Goal: Task Accomplishment & Management: Manage account settings

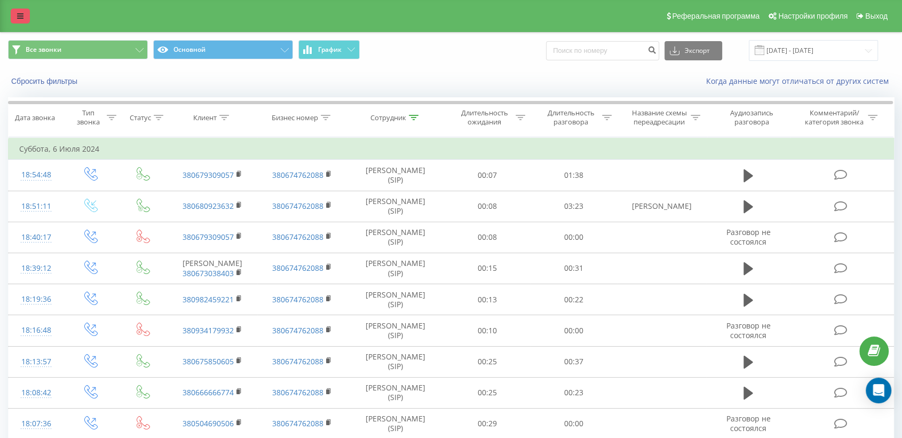
click at [20, 14] on icon at bounding box center [20, 15] width 6 height 7
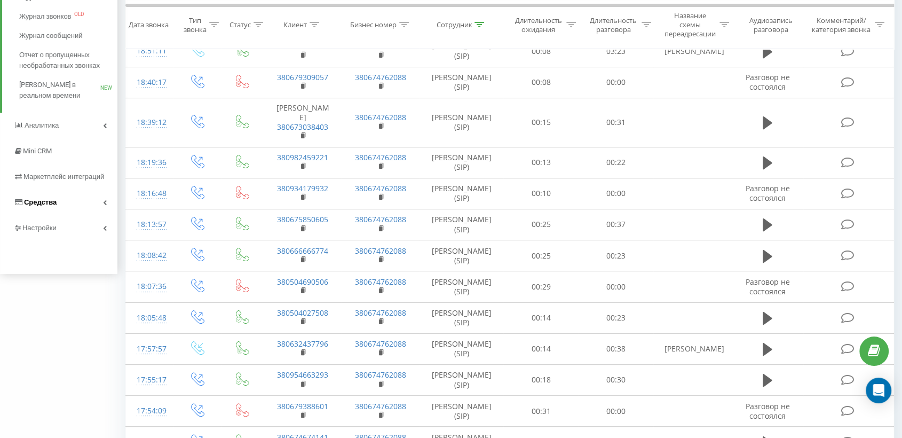
scroll to position [178, 0]
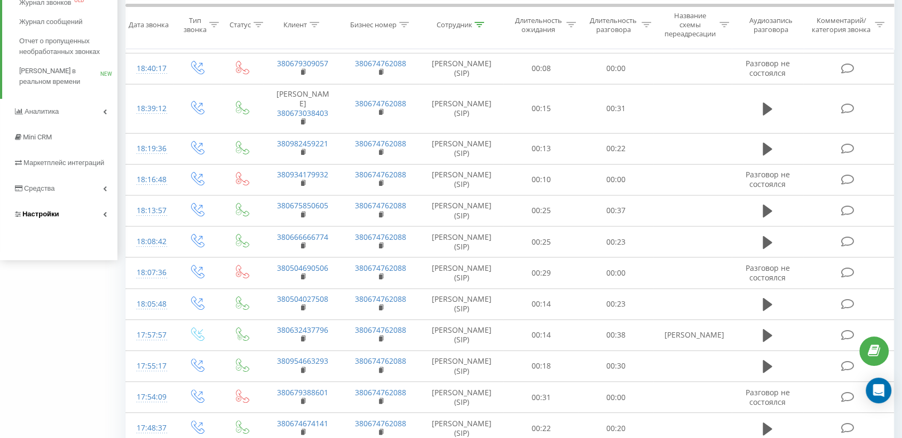
click at [36, 215] on span "Настройки" at bounding box center [40, 214] width 37 height 8
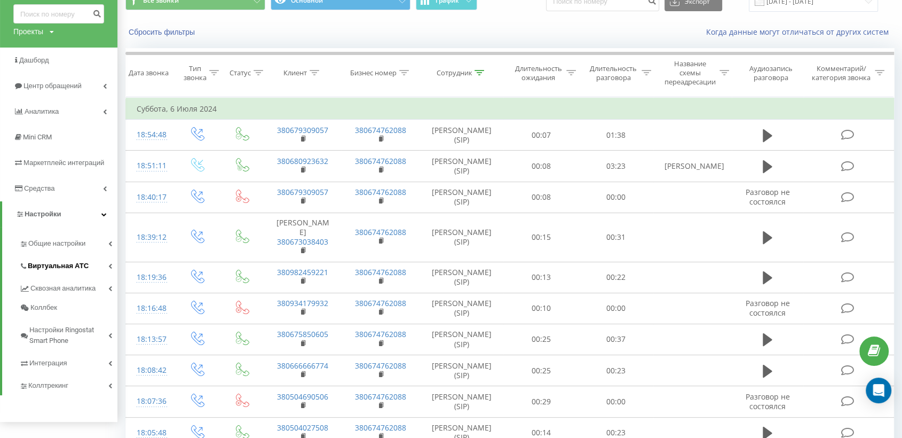
click at [50, 263] on span "Виртуальная АТС" at bounding box center [58, 265] width 61 height 11
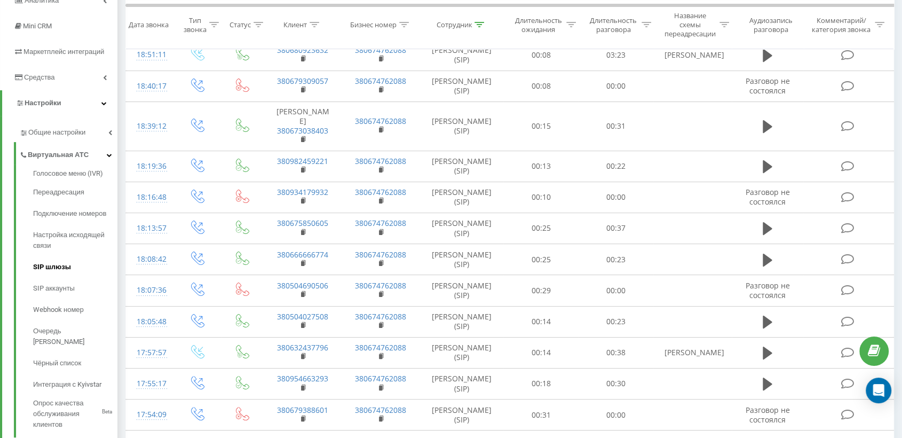
scroll to position [168, 0]
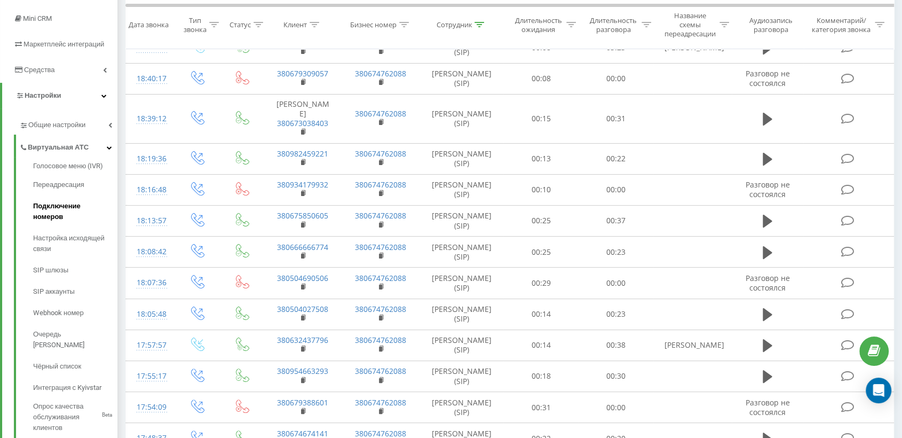
click at [66, 205] on span "Подключение номеров" at bounding box center [72, 211] width 79 height 21
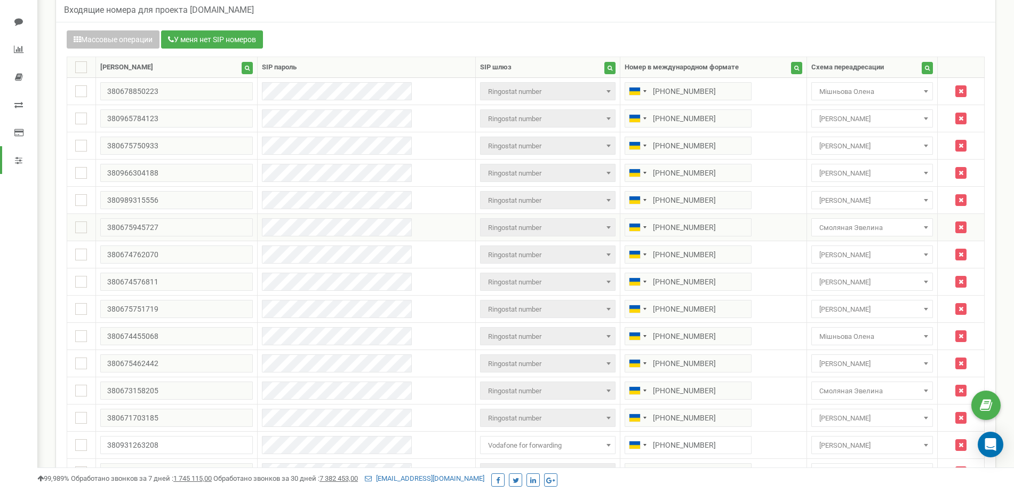
scroll to position [199, 0]
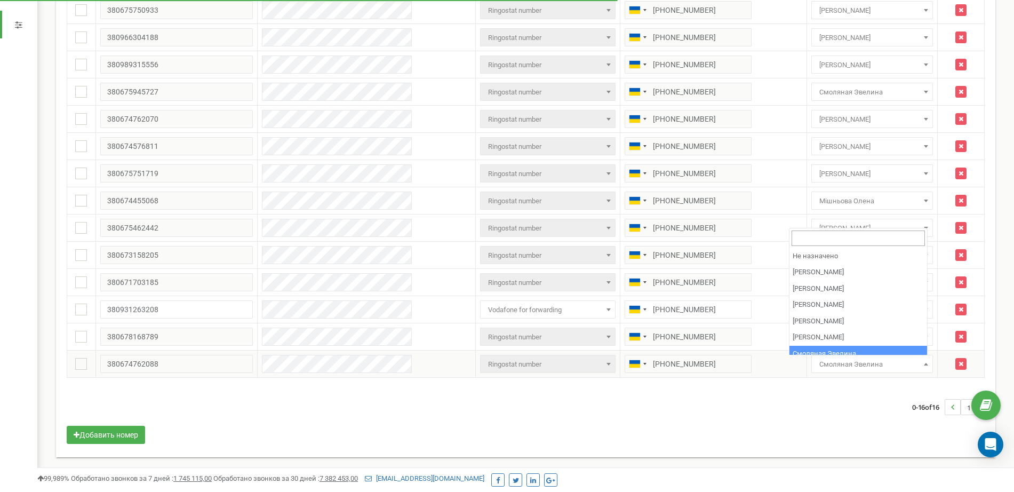
click at [924, 363] on b at bounding box center [926, 364] width 4 height 3
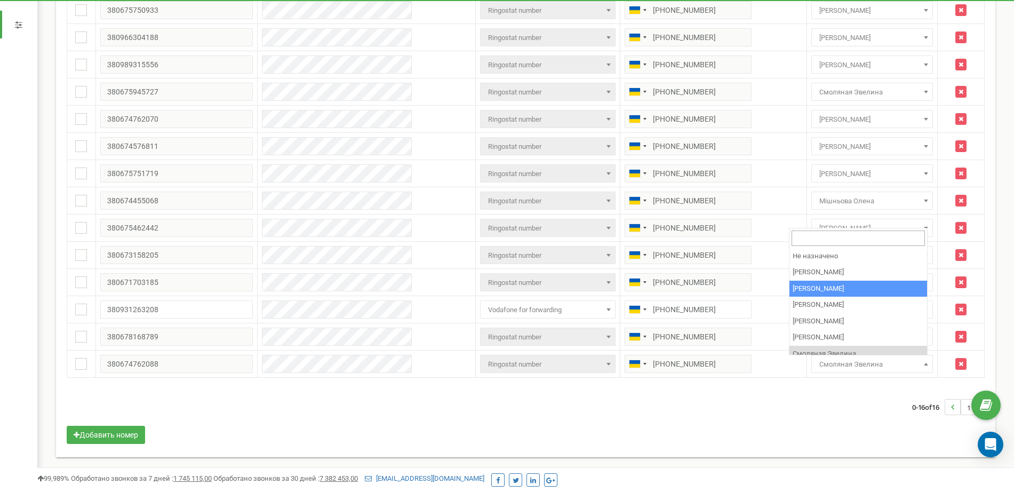
select select "69688"
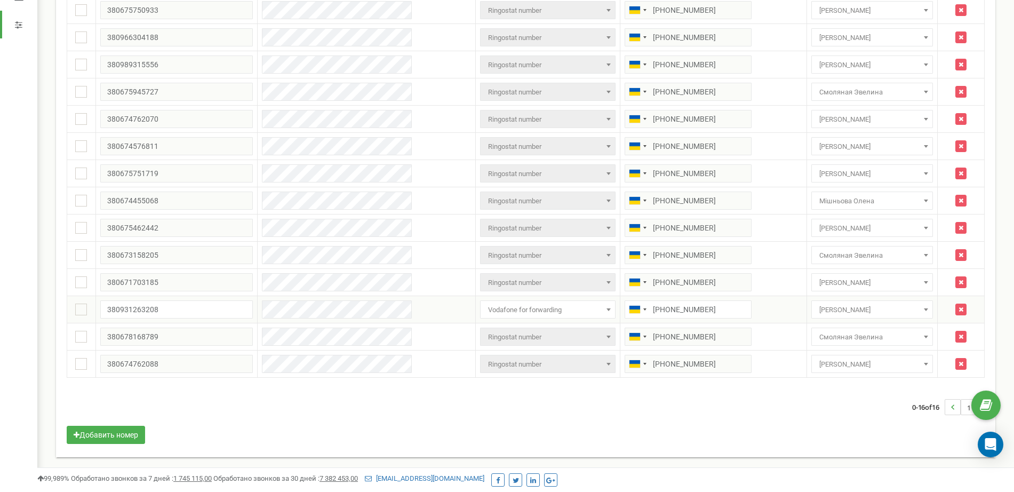
click at [914, 310] on span "Василенко Ксения" at bounding box center [872, 310] width 114 height 15
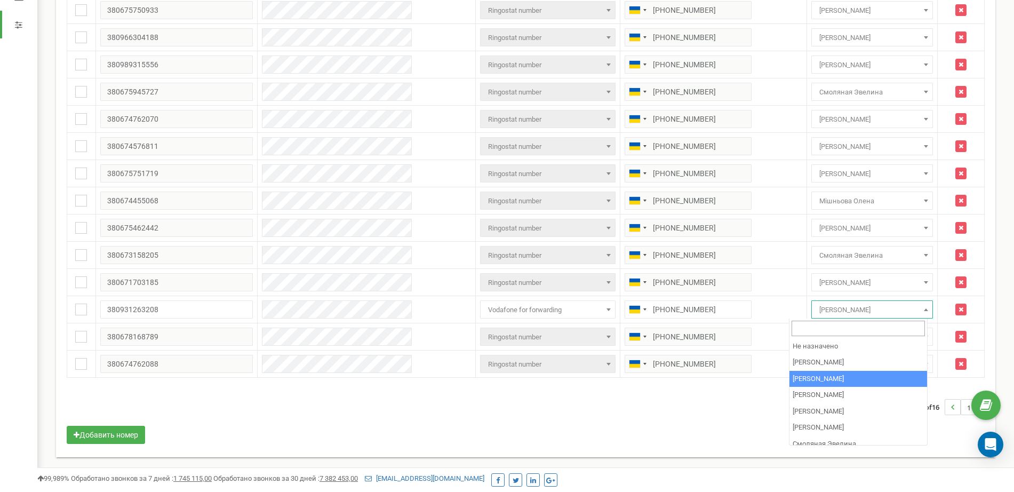
select select "69688"
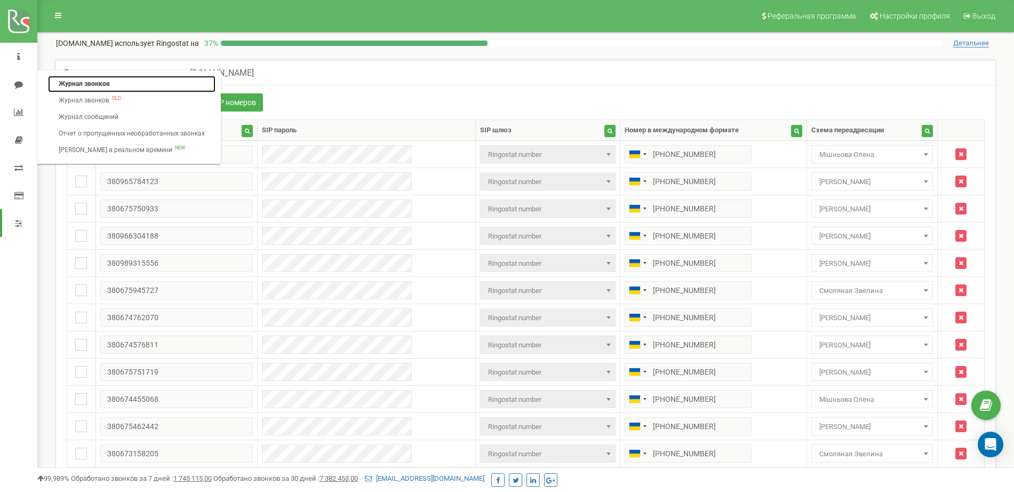
click at [78, 80] on link "Журнал звонков" at bounding box center [132, 84] width 168 height 17
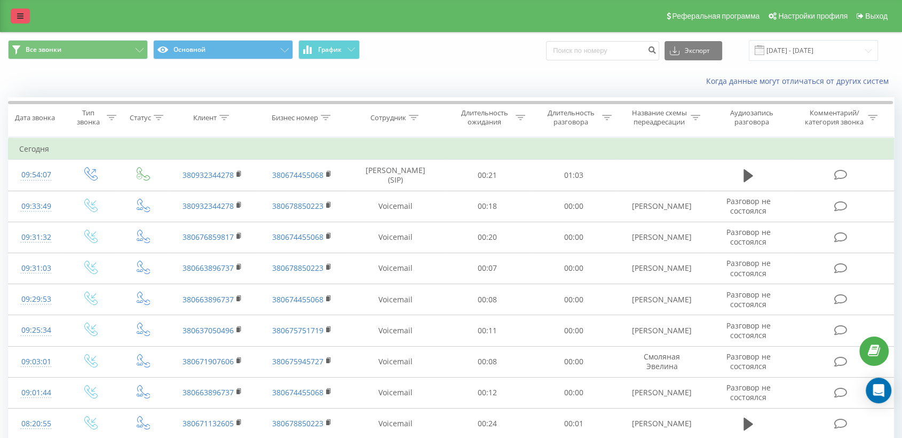
click at [19, 18] on icon at bounding box center [20, 15] width 6 height 7
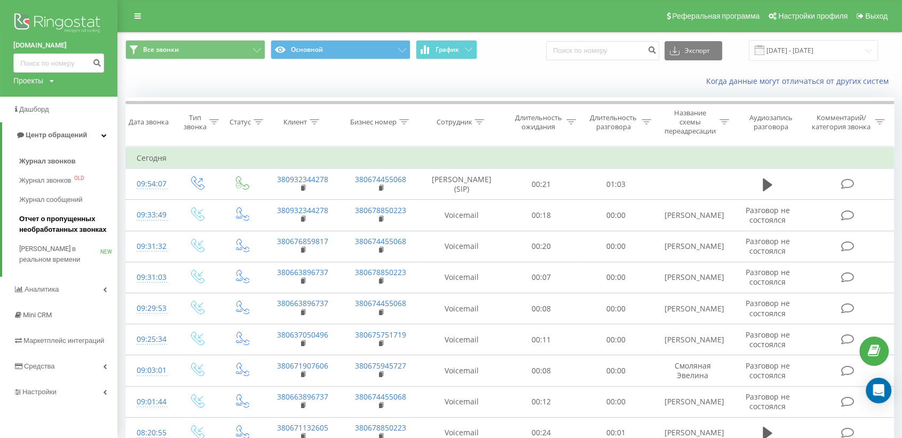
click at [45, 223] on span "Отчет о пропущенных необработанных звонках" at bounding box center [65, 223] width 93 height 21
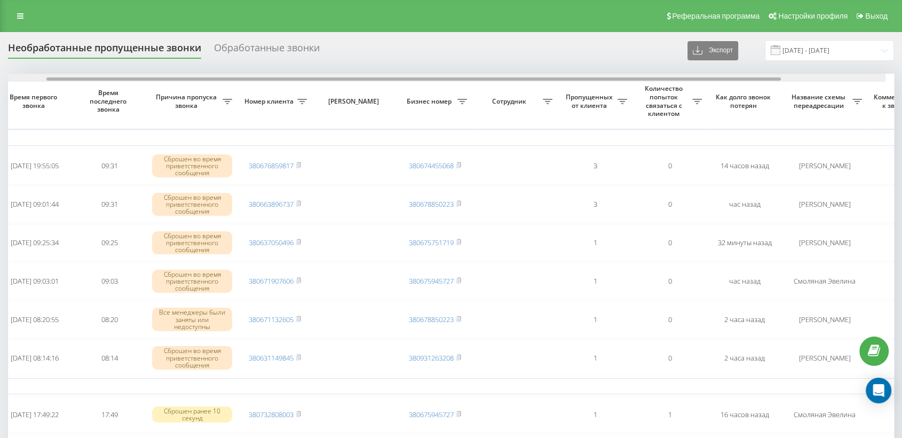
scroll to position [0, 74]
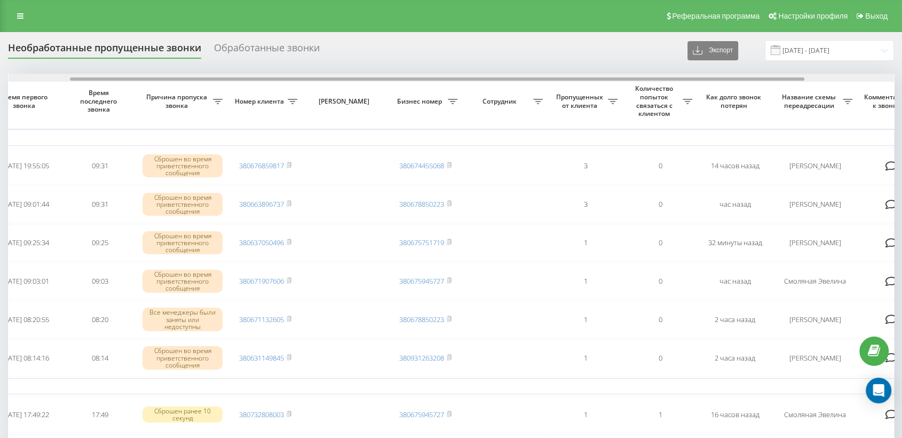
drag, startPoint x: 520, startPoint y: 80, endPoint x: 581, endPoint y: 67, distance: 62.6
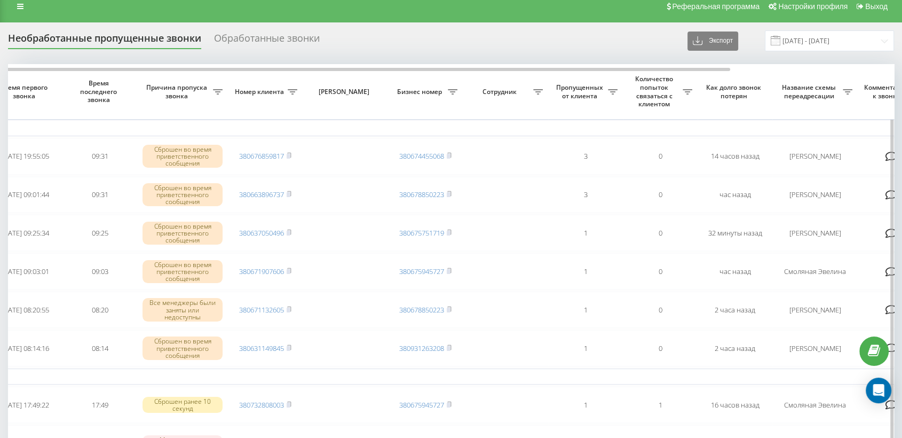
scroll to position [0, 0]
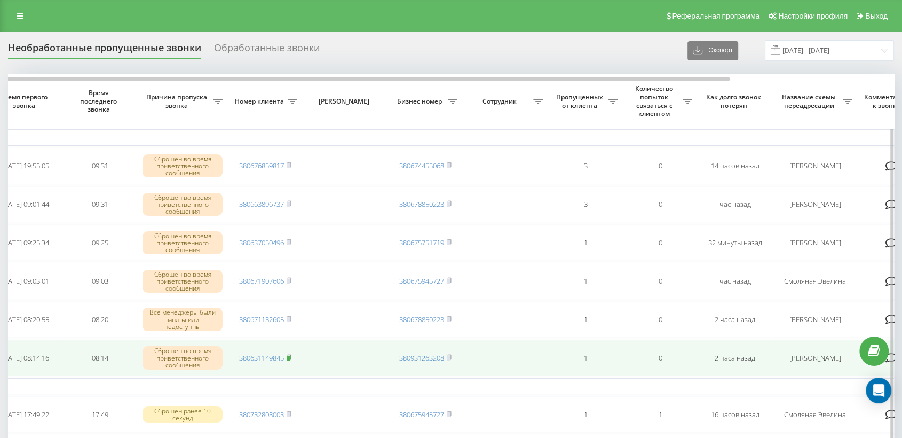
click at [290, 355] on rect at bounding box center [288, 357] width 3 height 5
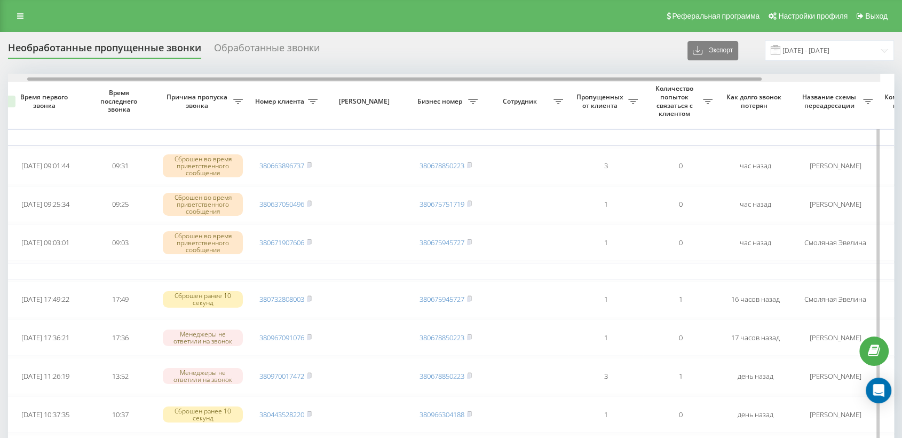
scroll to position [0, 55]
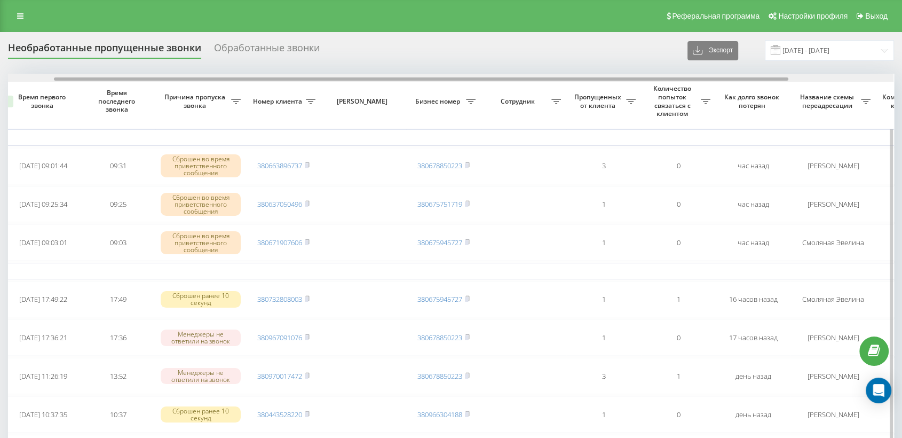
drag, startPoint x: 402, startPoint y: 78, endPoint x: 448, endPoint y: 84, distance: 46.3
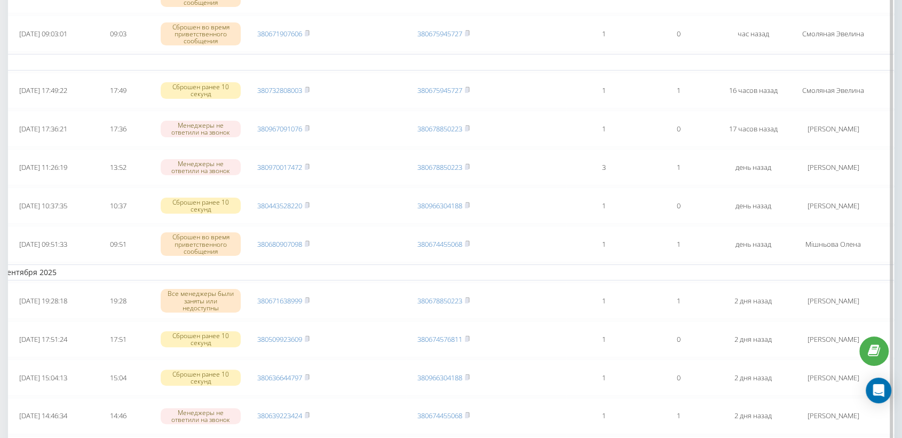
scroll to position [0, 0]
